Goal: Task Accomplishment & Management: Manage account settings

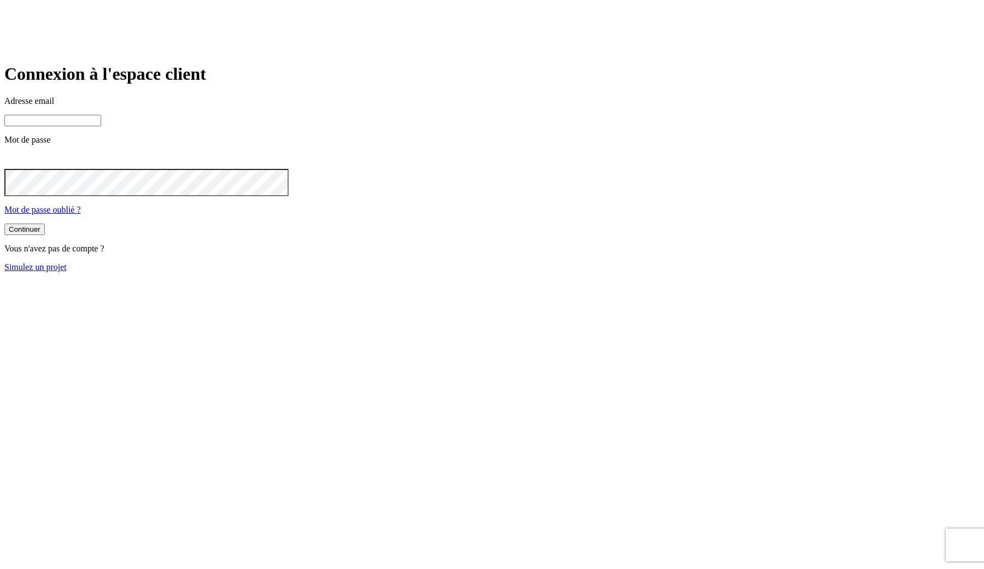
click at [101, 126] on input at bounding box center [52, 120] width 97 height 11
click at [45, 236] on button "Continuer" at bounding box center [24, 230] width 40 height 11
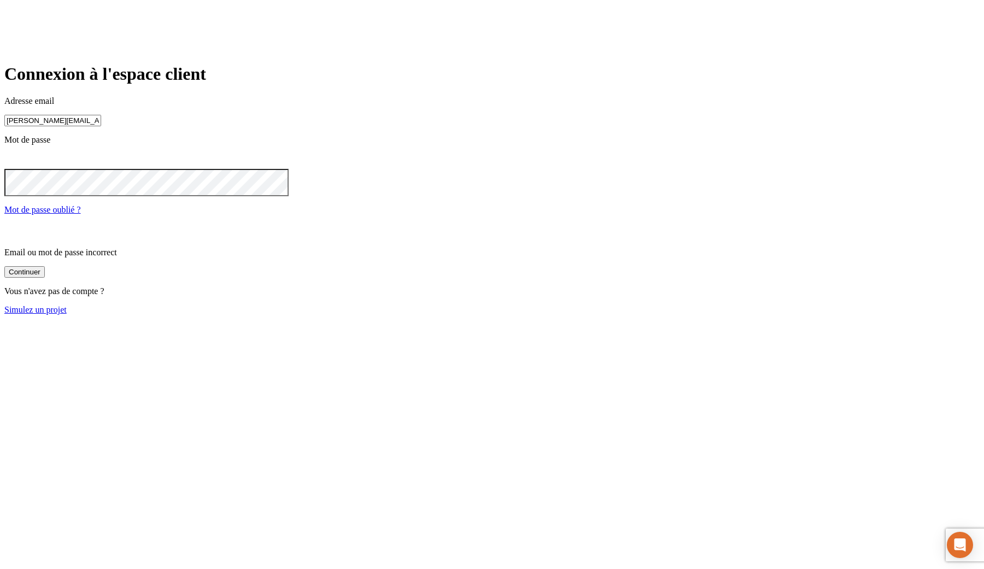
click at [14, 163] on icon at bounding box center [10, 159] width 5 height 5
click at [101, 126] on input "[PERSON_NAME][EMAIL_ADDRESS][DOMAIN_NAME]" at bounding box center [52, 120] width 97 height 11
type input "j"
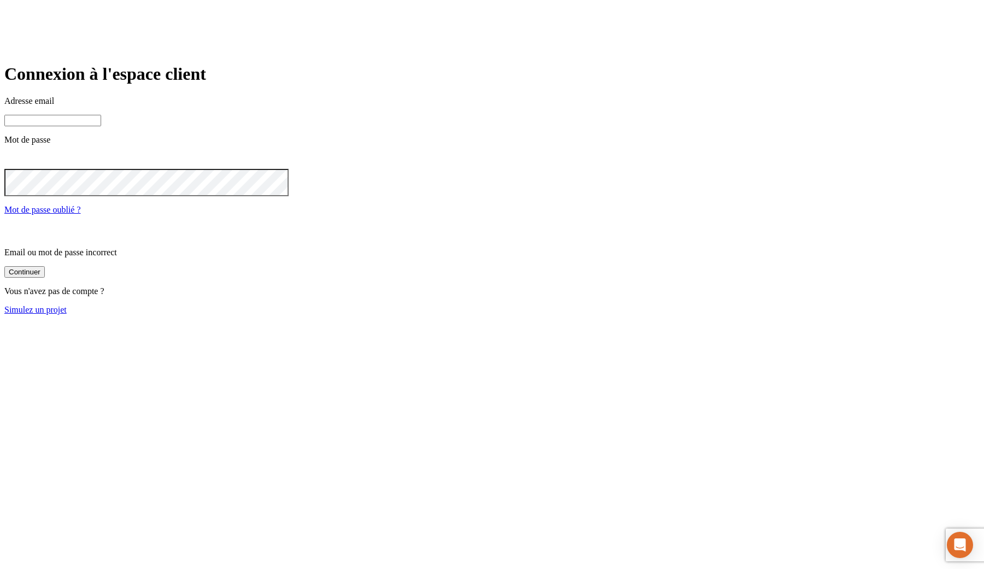
paste input "[DOMAIN_NAME][PERSON_NAME][EMAIL_ADDRESS][DOMAIN_NAME]"
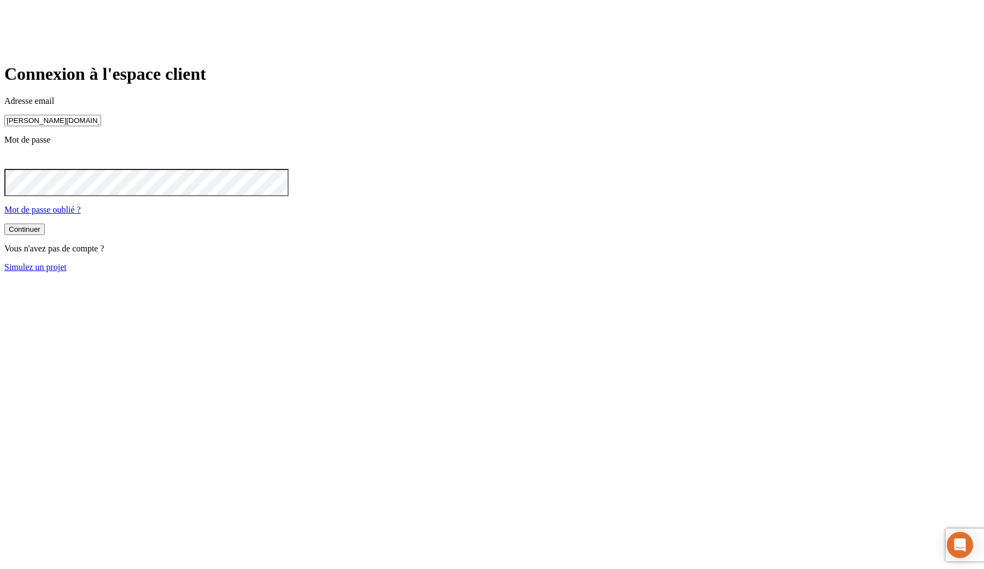
type input "[PERSON_NAME][DOMAIN_NAME][EMAIL_ADDRESS][DOMAIN_NAME]"
click at [4, 225] on button "Continuer" at bounding box center [24, 230] width 40 height 11
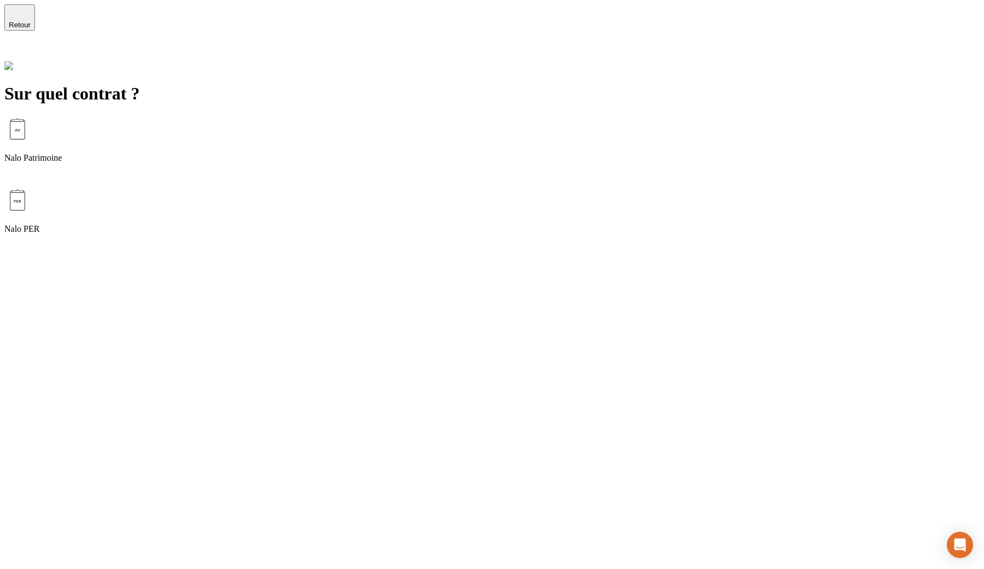
click at [17, 46] on icon at bounding box center [10, 52] width 13 height 13
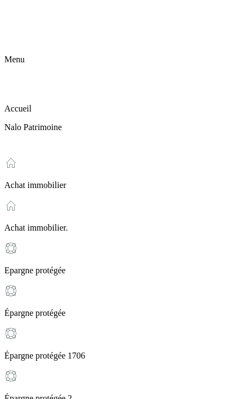
click at [17, 16] on icon at bounding box center [10, 10] width 13 height 13
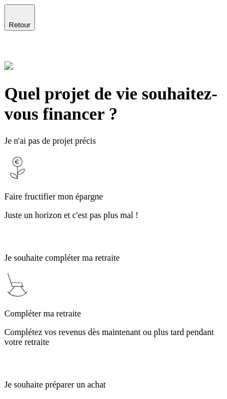
click at [104, 211] on p "Juste un horizon et c'est pas plus mal !" at bounding box center [113, 216] width 219 height 10
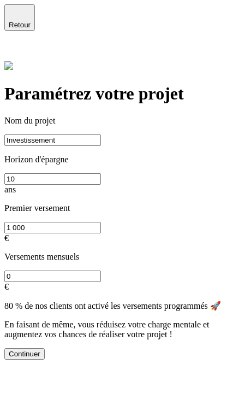
click at [45, 360] on button "Continuer" at bounding box center [24, 353] width 40 height 11
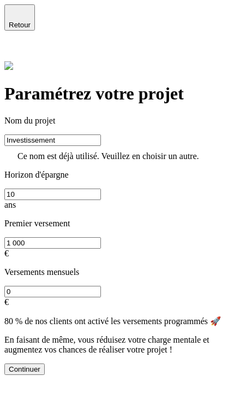
click at [15, 49] on icon at bounding box center [11, 53] width 8 height 8
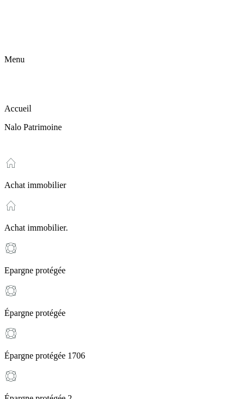
click at [17, 17] on icon at bounding box center [10, 10] width 13 height 13
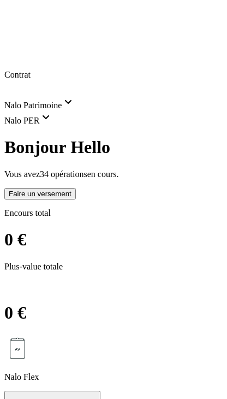
scroll to position [0, 0]
click at [75, 101] on span "Nalo Patrimoine" at bounding box center [39, 105] width 71 height 9
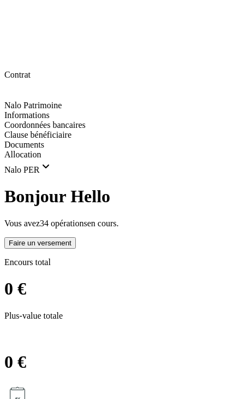
click at [86, 110] on div "Informations" at bounding box center [113, 115] width 219 height 10
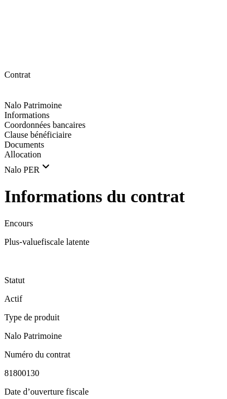
click at [8, 186] on div "Informations du contrat Encours Plus-value fiscale latente Statut Actif Type de…" at bounding box center [113, 349] width 219 height 326
click at [11, 256] on icon at bounding box center [8, 260] width 9 height 9
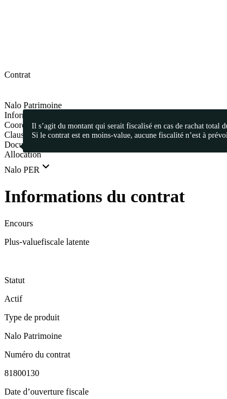
click at [15, 15] on icon at bounding box center [11, 11] width 8 height 8
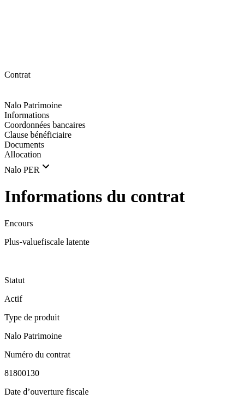
click at [192, 175] on section at bounding box center [113, 175] width 219 height 0
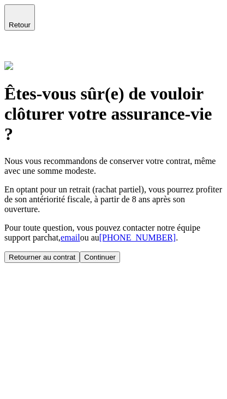
click at [59, 233] on span "chat" at bounding box center [51, 237] width 15 height 9
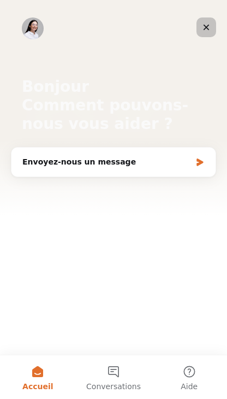
click at [209, 30] on icon "Fermer" at bounding box center [207, 28] width 6 height 6
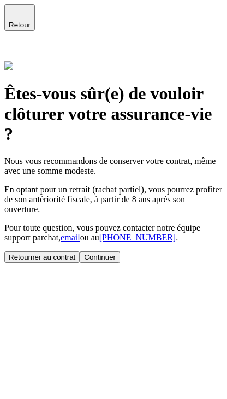
click at [100, 237] on span "[PHONE_NUMBER]" at bounding box center [138, 237] width 77 height 9
click at [91, 263] on button "Continuer" at bounding box center [100, 257] width 40 height 11
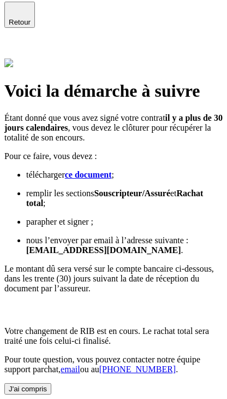
scroll to position [90, 0]
click at [51, 383] on button "J'ai compris" at bounding box center [27, 388] width 47 height 11
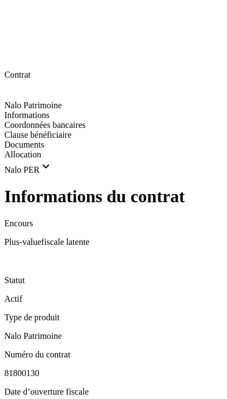
click at [16, 16] on icon at bounding box center [10, 10] width 13 height 13
click at [60, 120] on span "Coordonnées bancaires" at bounding box center [44, 124] width 81 height 9
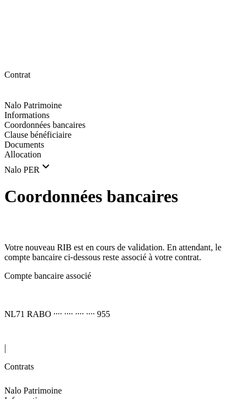
click at [13, 290] on icon at bounding box center [8, 294] width 9 height 9
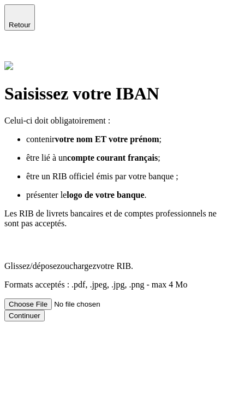
click at [17, 17] on icon "button" at bounding box center [19, 12] width 13 height 13
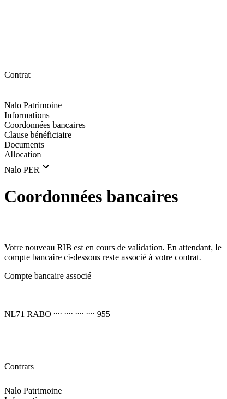
click at [15, 15] on icon at bounding box center [11, 11] width 8 height 8
click at [44, 138] on div "Clause bénéficiaire" at bounding box center [113, 135] width 219 height 10
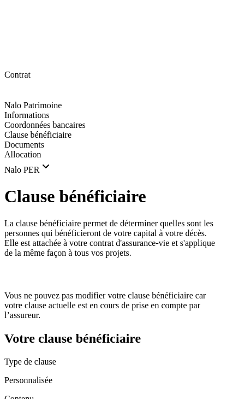
click at [17, 13] on icon at bounding box center [10, 10] width 13 height 13
click at [44, 149] on span "Documents" at bounding box center [24, 144] width 40 height 9
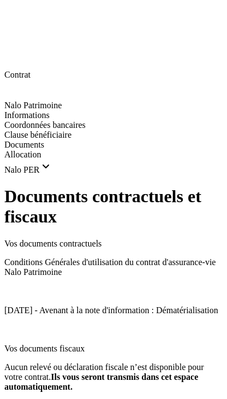
scroll to position [57, 0]
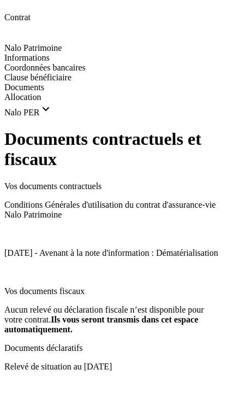
click at [13, 381] on icon at bounding box center [8, 385] width 9 height 9
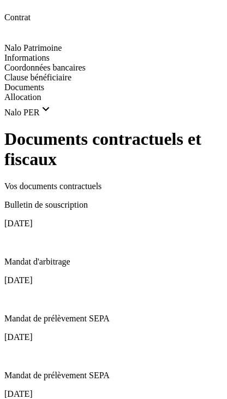
click at [48, 102] on div "Allocation" at bounding box center [113, 97] width 219 height 10
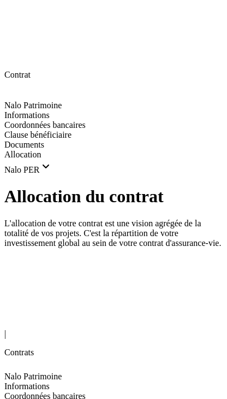
click at [17, 17] on icon at bounding box center [10, 10] width 13 height 13
click at [131, 175] on div "Nalo PER" at bounding box center [113, 167] width 219 height 15
click at [52, 174] on span "Nalo PER" at bounding box center [28, 169] width 48 height 9
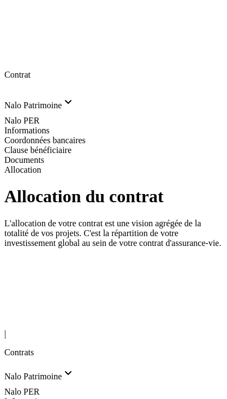
click at [195, 175] on section at bounding box center [113, 175] width 219 height 0
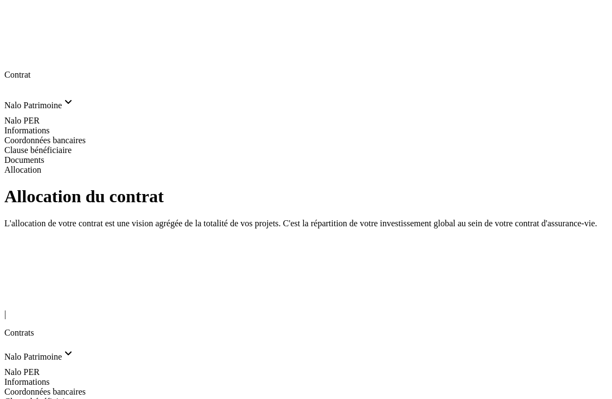
click at [17, 294] on icon at bounding box center [10, 300] width 13 height 13
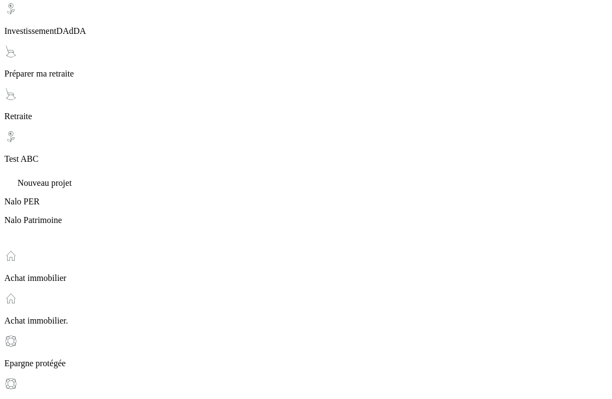
scroll to position [950, 0]
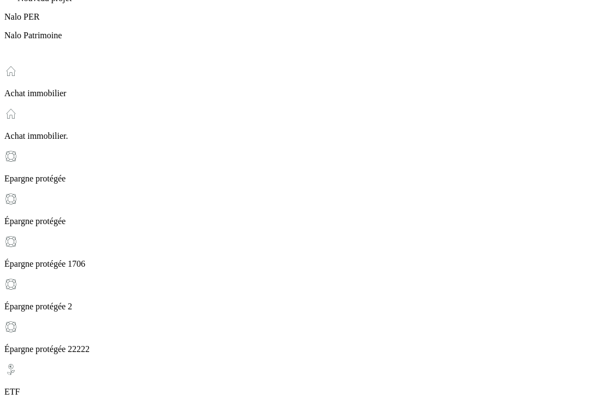
scroll to position [1188, 0]
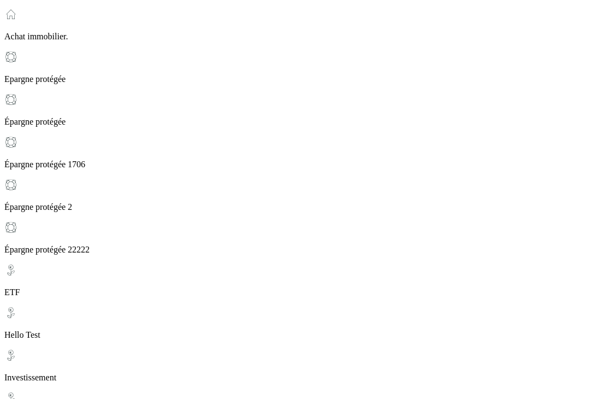
scroll to position [0, 0]
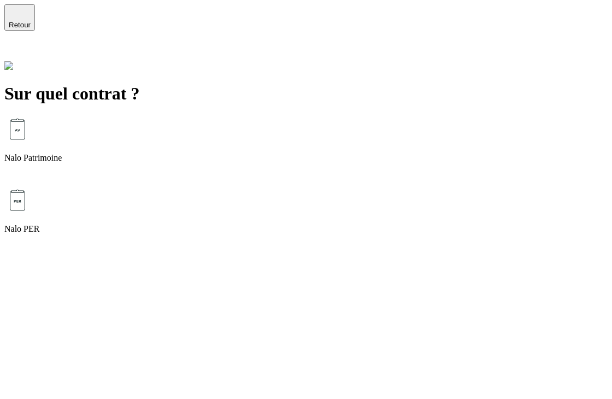
click at [31, 21] on span "Retour" at bounding box center [20, 25] width 22 height 8
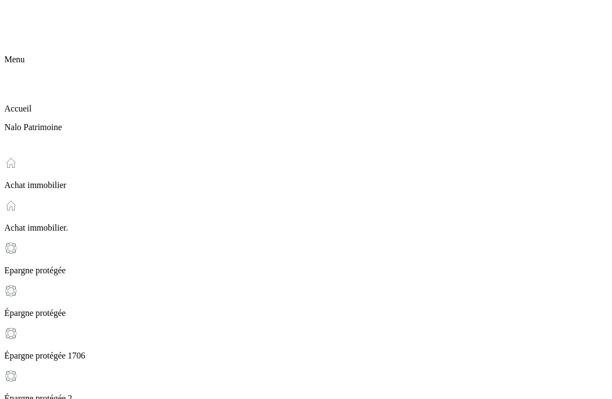
scroll to position [331, 0]
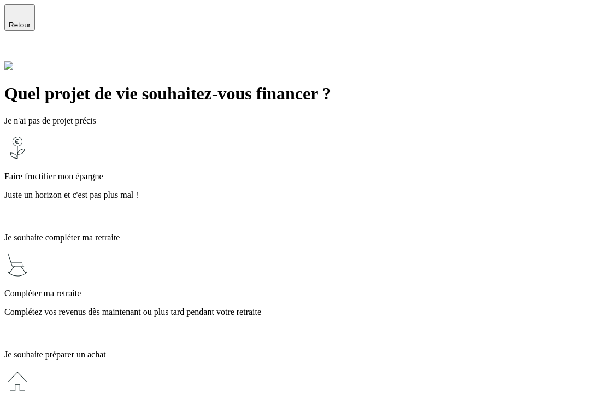
click at [243, 172] on p "Faire fructifier mon épargne" at bounding box center [306, 177] width 604 height 10
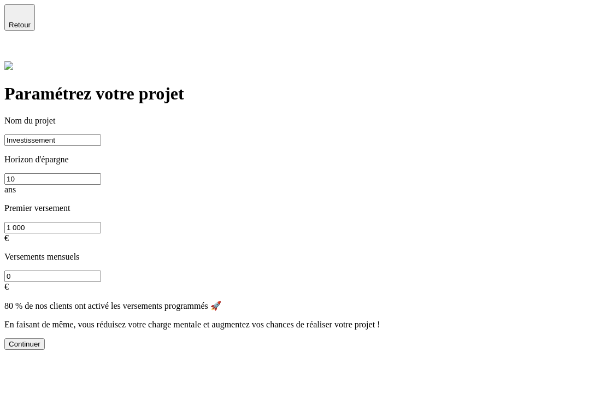
click at [45, 338] on button "Continuer" at bounding box center [24, 343] width 40 height 11
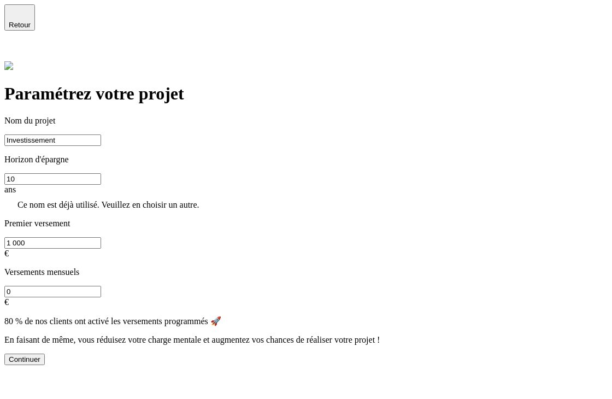
click at [101, 135] on input "Investissement" at bounding box center [52, 140] width 97 height 11
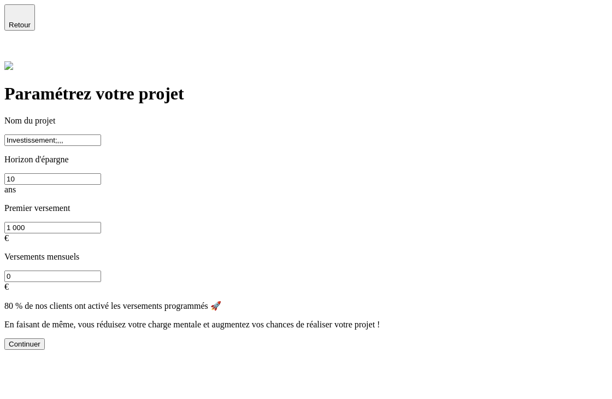
type input "Investissement;,,,"
click at [187, 338] on div "Continuer" at bounding box center [306, 343] width 604 height 11
click at [40, 340] on div "Continuer" at bounding box center [25, 344] width 32 height 8
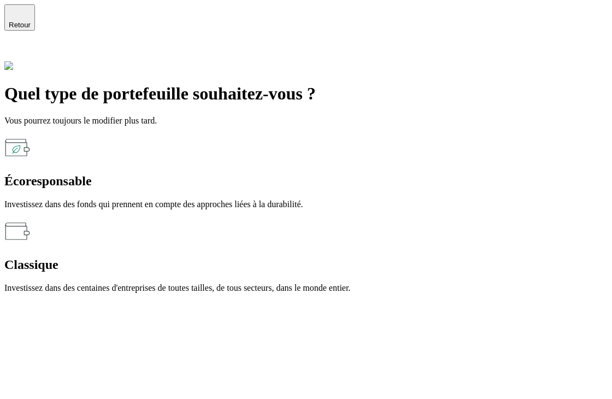
click at [244, 174] on div "Écoresponsable" at bounding box center [306, 181] width 604 height 15
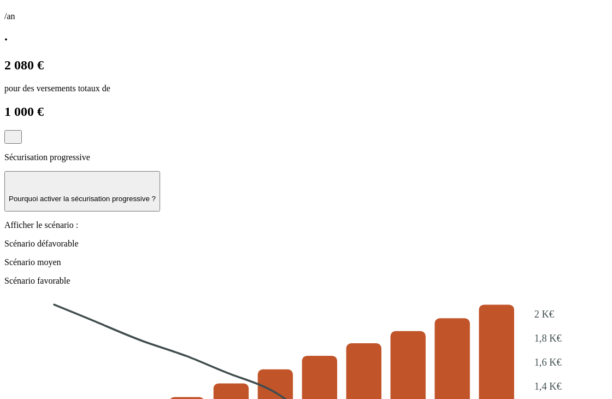
scroll to position [616, 0]
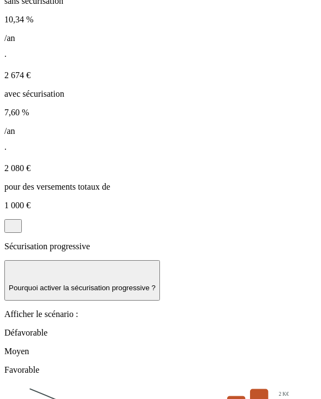
scroll to position [0, 0]
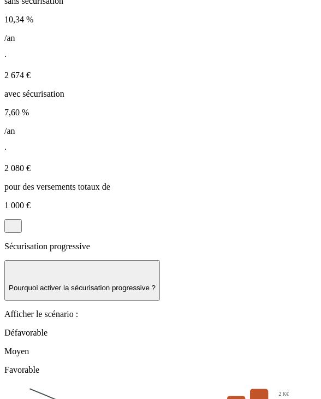
scroll to position [56, 0]
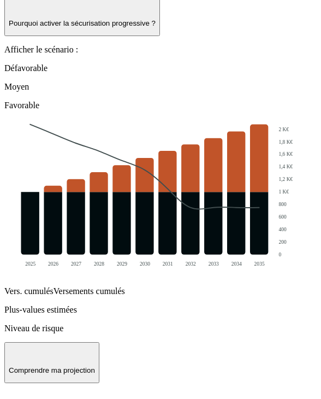
scroll to position [834, 0]
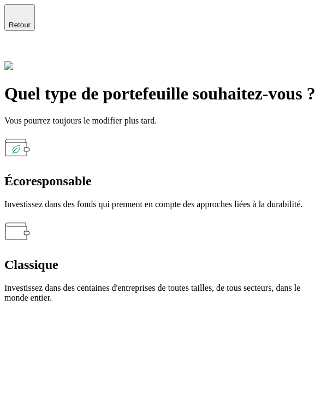
click at [20, 18] on icon "button" at bounding box center [19, 12] width 13 height 13
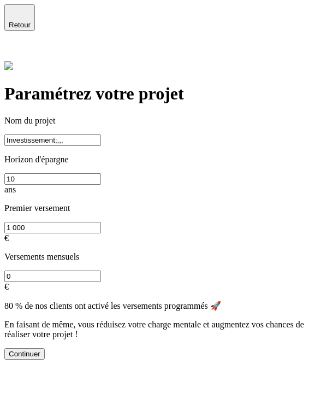
click at [45, 360] on button "Continuer" at bounding box center [24, 353] width 40 height 11
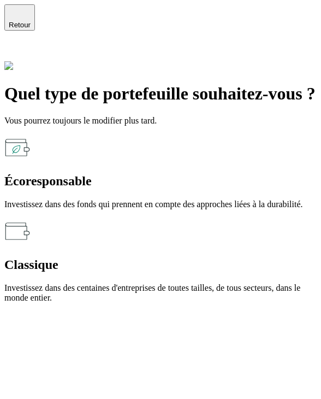
click at [159, 283] on p "Investissez dans des centaines d'entreprises de toutes tailles, de tous secteur…" at bounding box center [160, 293] width 313 height 20
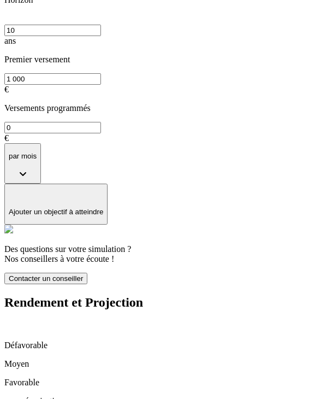
scroll to position [177, 0]
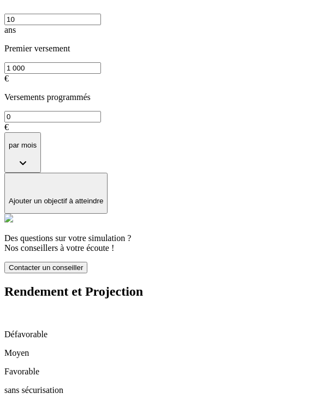
click at [103, 197] on p "Ajouter un objectif à atteindre" at bounding box center [56, 201] width 95 height 8
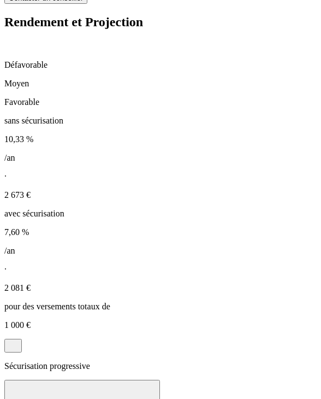
scroll to position [465, 0]
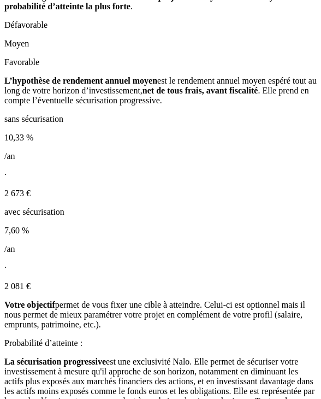
scroll to position [1392, 0]
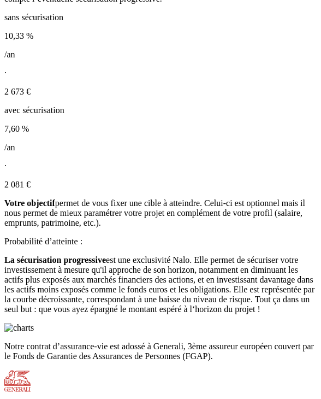
scroll to position [1485, 0]
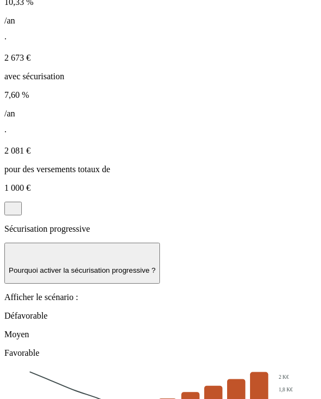
scroll to position [590, 0]
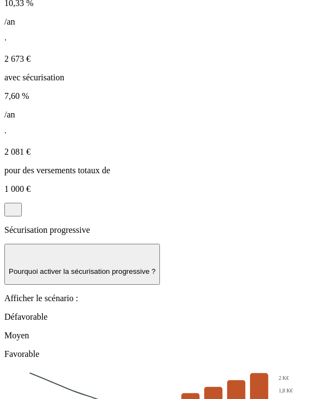
drag, startPoint x: 49, startPoint y: 241, endPoint x: 150, endPoint y: 240, distance: 100.6
drag, startPoint x: 150, startPoint y: 240, endPoint x: 27, endPoint y: 213, distance: 125.9
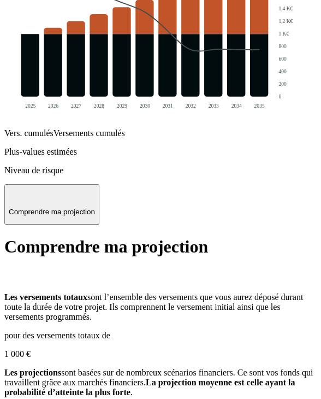
scroll to position [1007, 0]
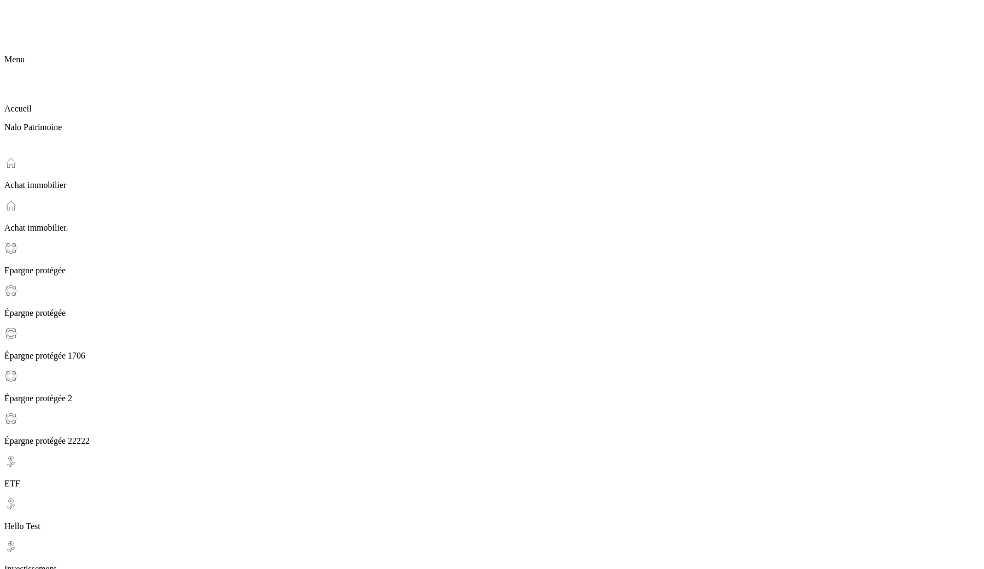
scroll to position [214, 0]
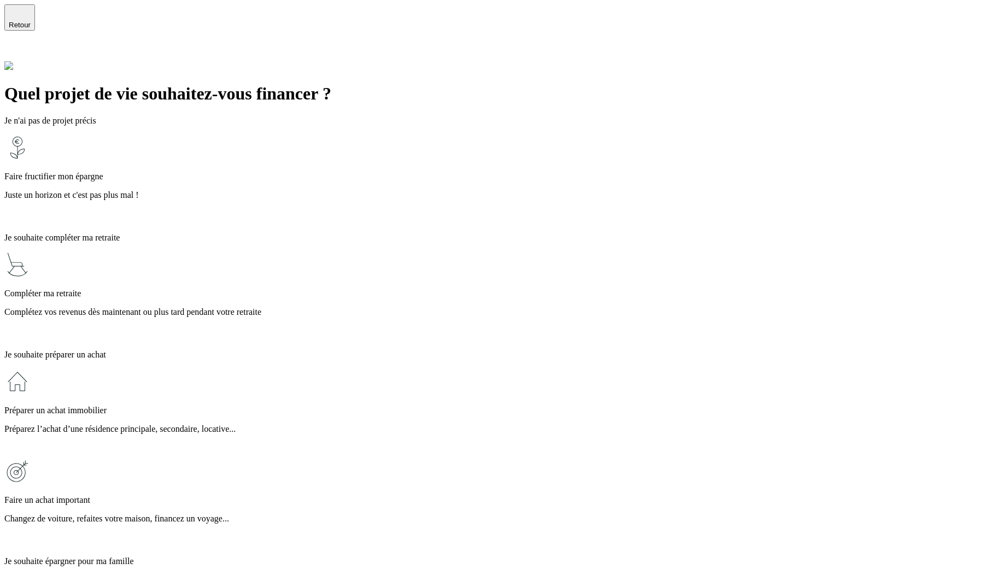
click at [432, 190] on p "Juste un horizon et c'est pas plus mal !" at bounding box center [491, 195] width 975 height 10
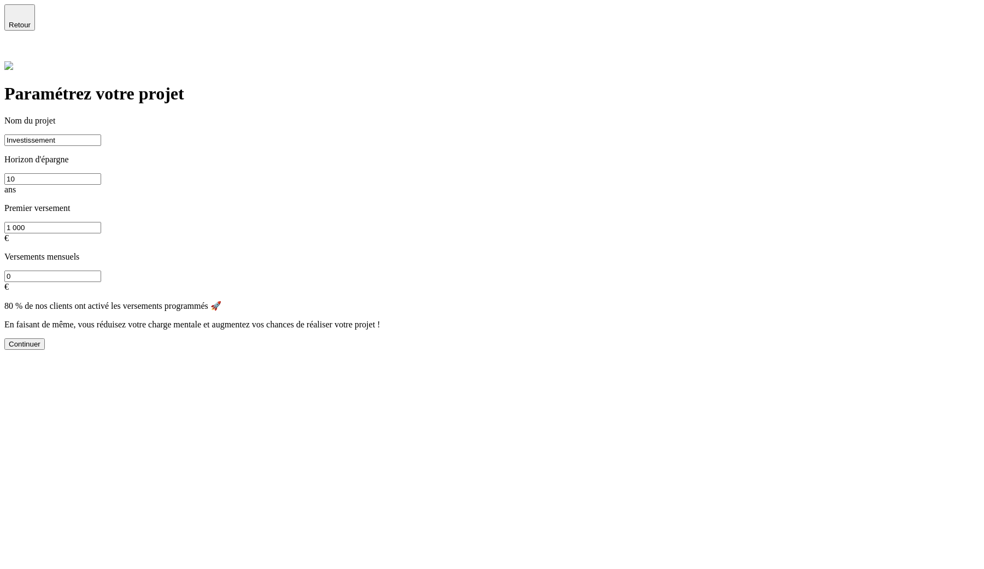
click at [101, 135] on input "Investissement" at bounding box center [52, 140] width 97 height 11
click at [40, 340] on div "Continuer" at bounding box center [25, 344] width 32 height 8
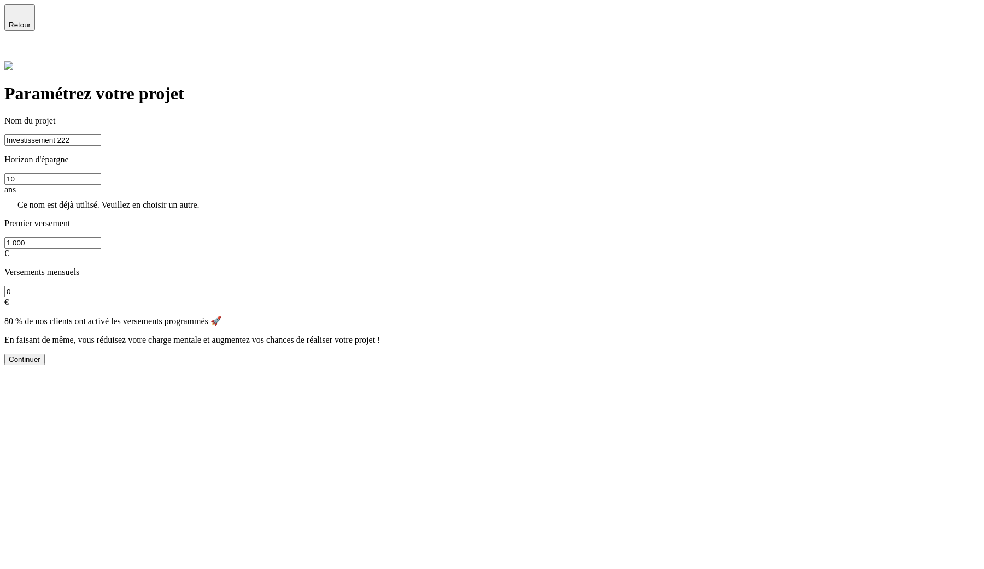
click at [101, 135] on input "Investissement 222" at bounding box center [52, 140] width 97 height 11
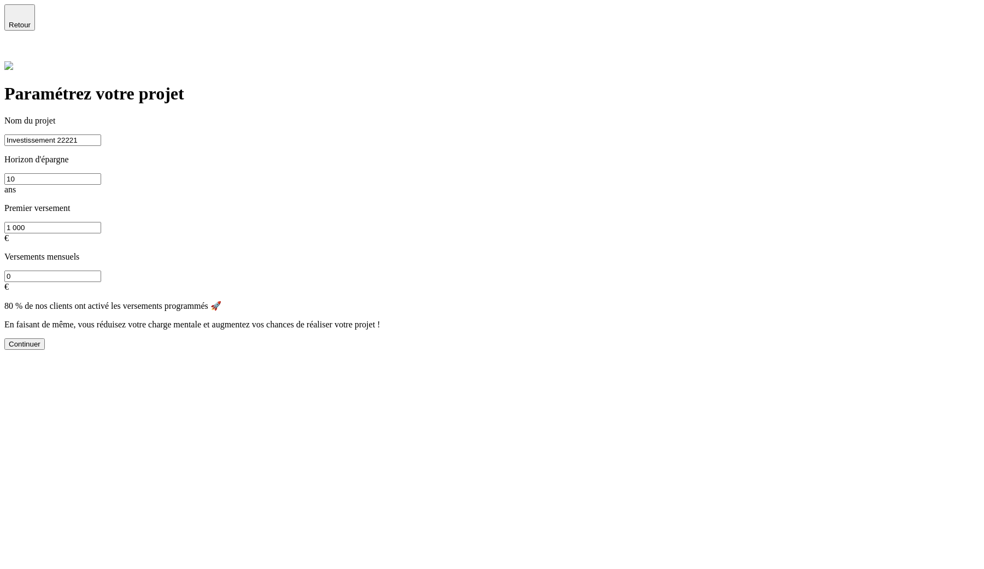
type input "Investissement 22221"
click at [40, 340] on div "Continuer" at bounding box center [25, 344] width 32 height 8
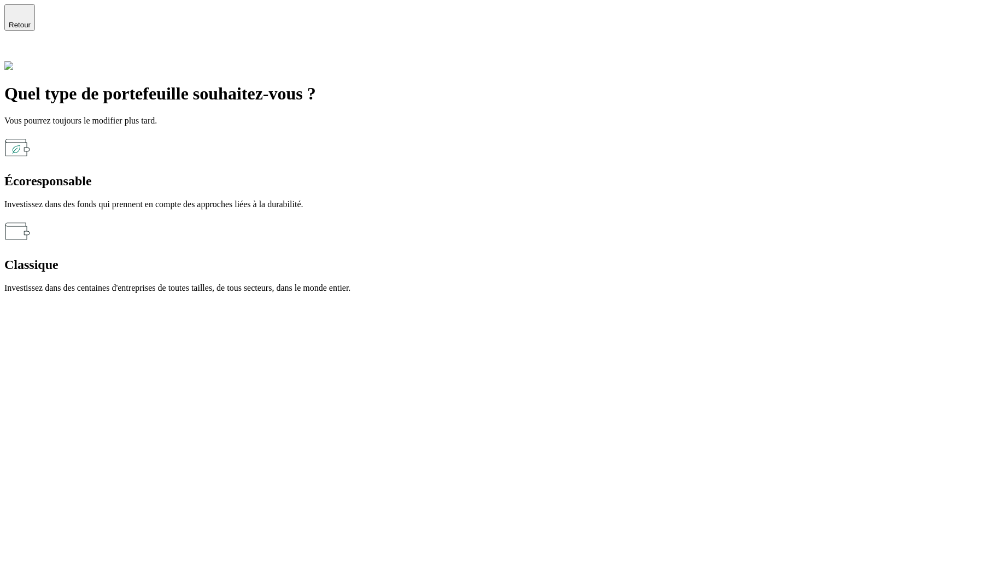
click at [393, 145] on div "Écoresponsable Investissez dans des fonds qui prennent en compte des approches …" at bounding box center [491, 172] width 975 height 75
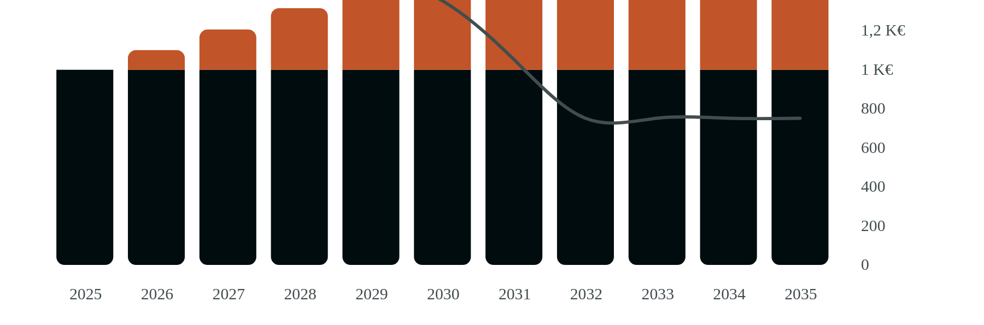
scroll to position [1159, 0]
